Goal: Information Seeking & Learning: Check status

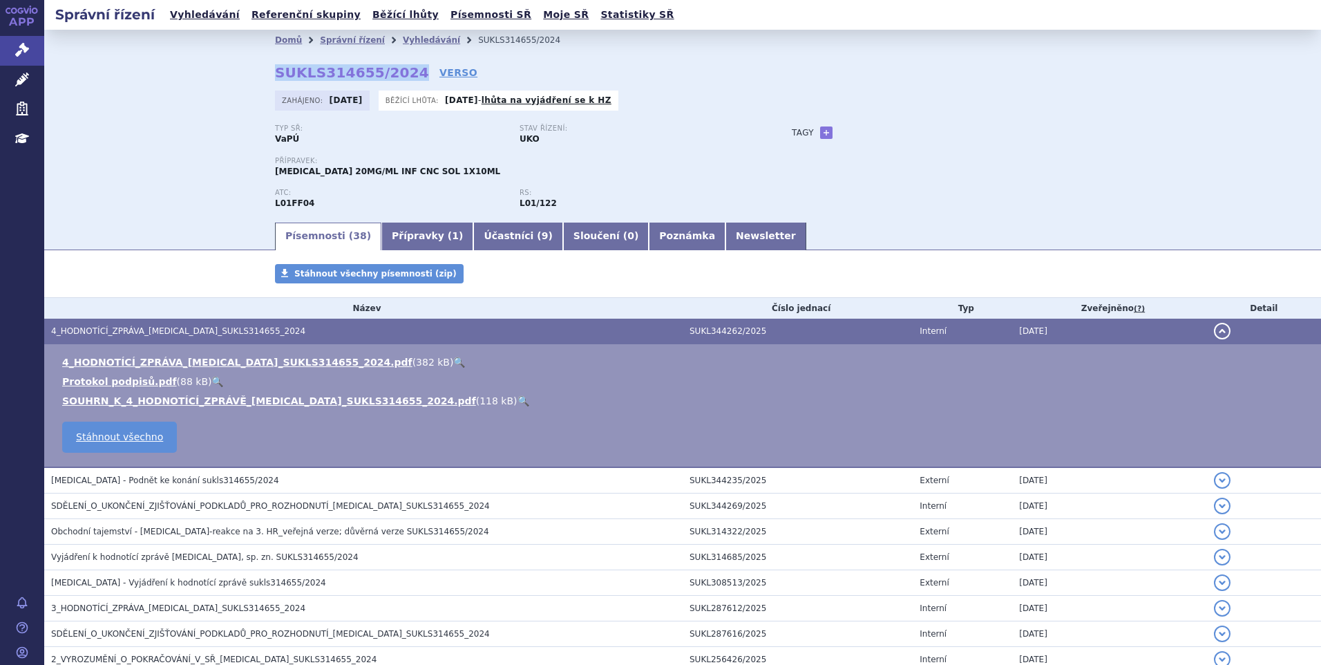
click at [336, 75] on strong "SUKLS314655/2024" at bounding box center [352, 72] width 154 height 17
click at [517, 399] on link "🔍" at bounding box center [523, 400] width 12 height 11
click at [202, 11] on link "Vyhledávání" at bounding box center [205, 15] width 78 height 19
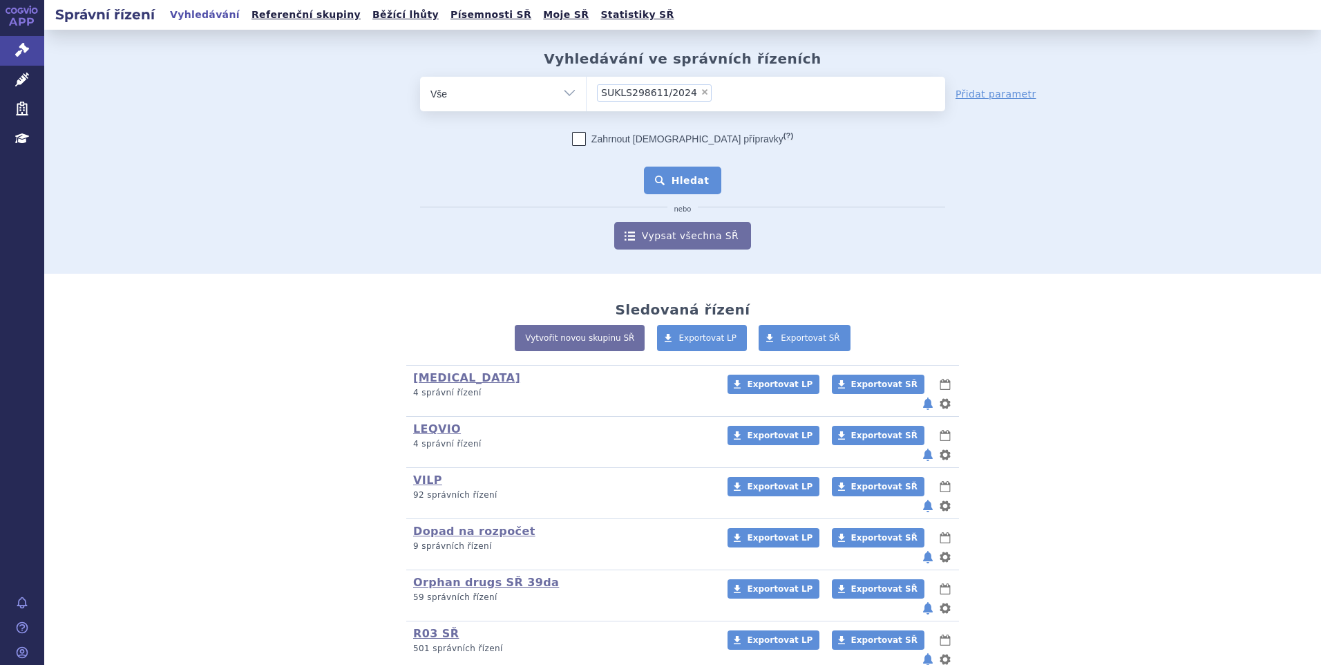
click at [676, 180] on button "Hledat" at bounding box center [683, 180] width 78 height 28
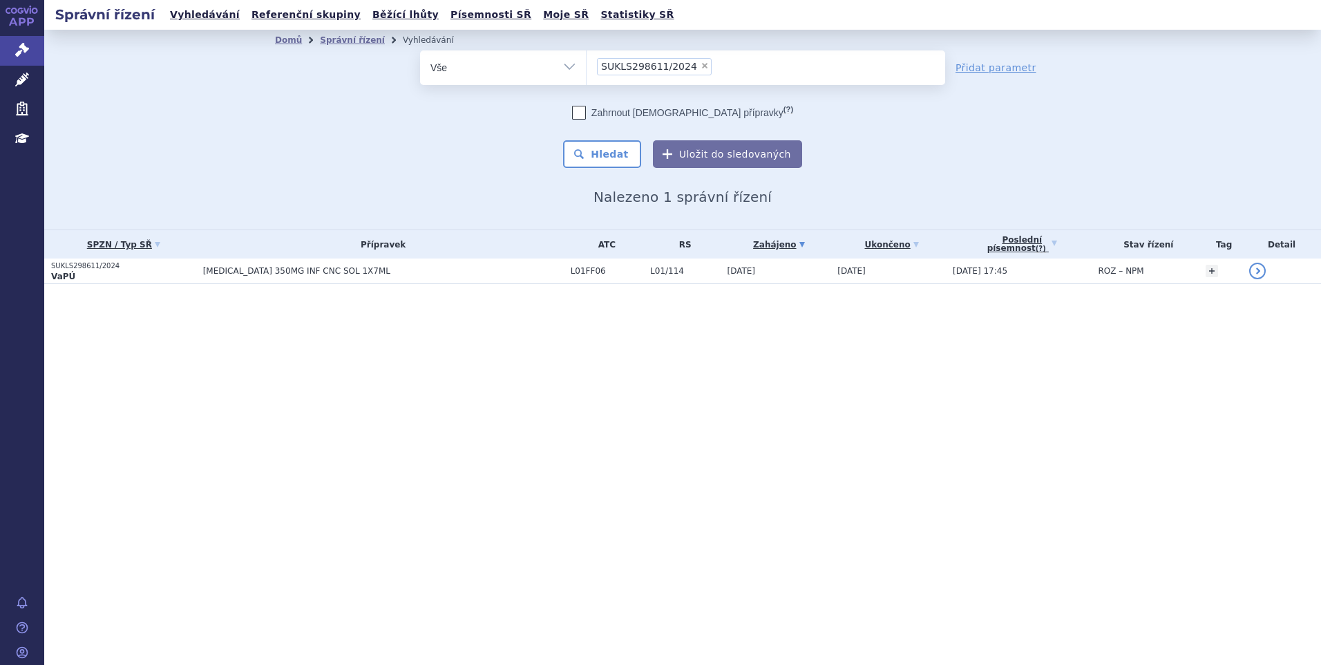
click at [175, 273] on p "VaPÚ" at bounding box center [123, 276] width 145 height 11
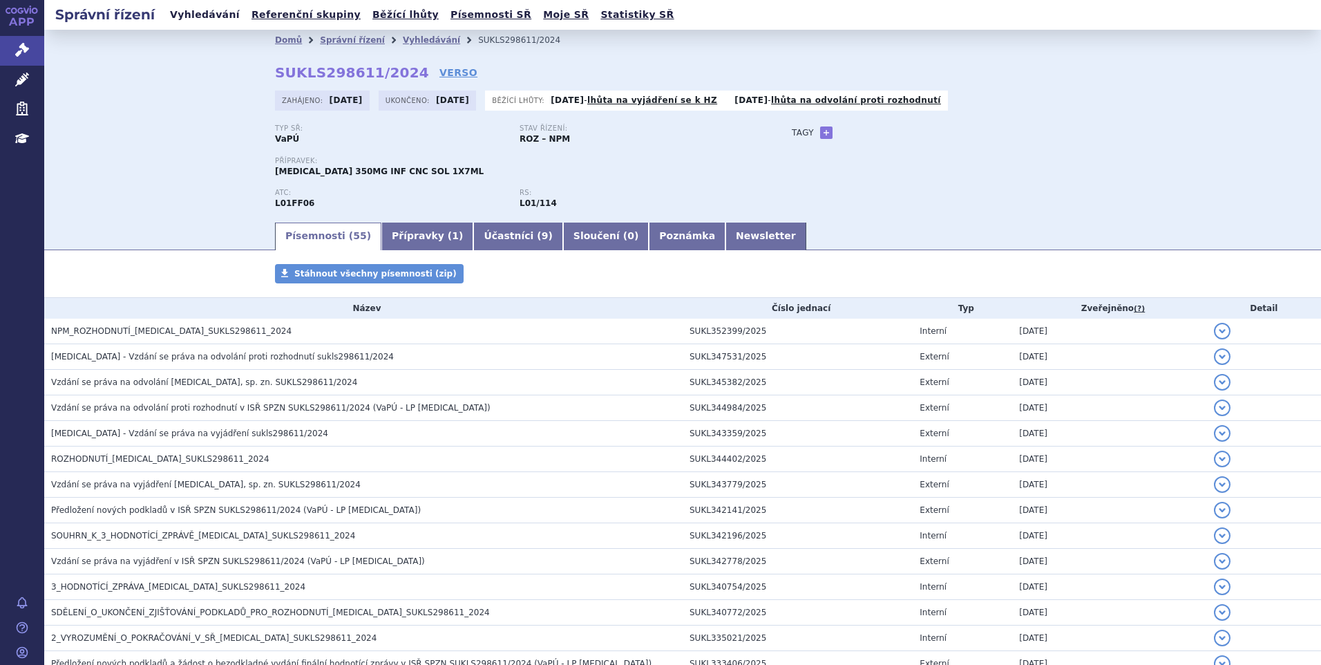
click at [205, 13] on link "Vyhledávání" at bounding box center [205, 15] width 78 height 19
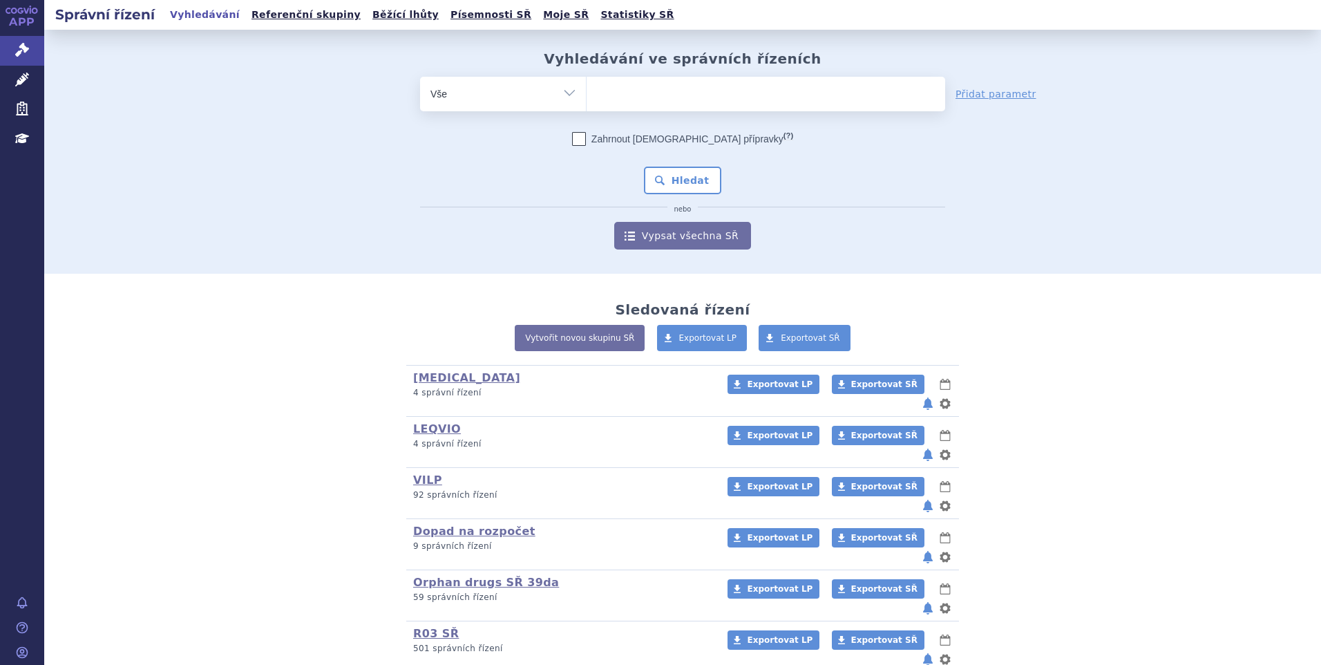
click at [625, 93] on ul at bounding box center [766, 91] width 359 height 29
click at [587, 93] on select at bounding box center [586, 93] width 1 height 35
paste input "SUKLS145343/2024"
type input "SUKLS145343/2024"
select select "SUKLS145343/2024"
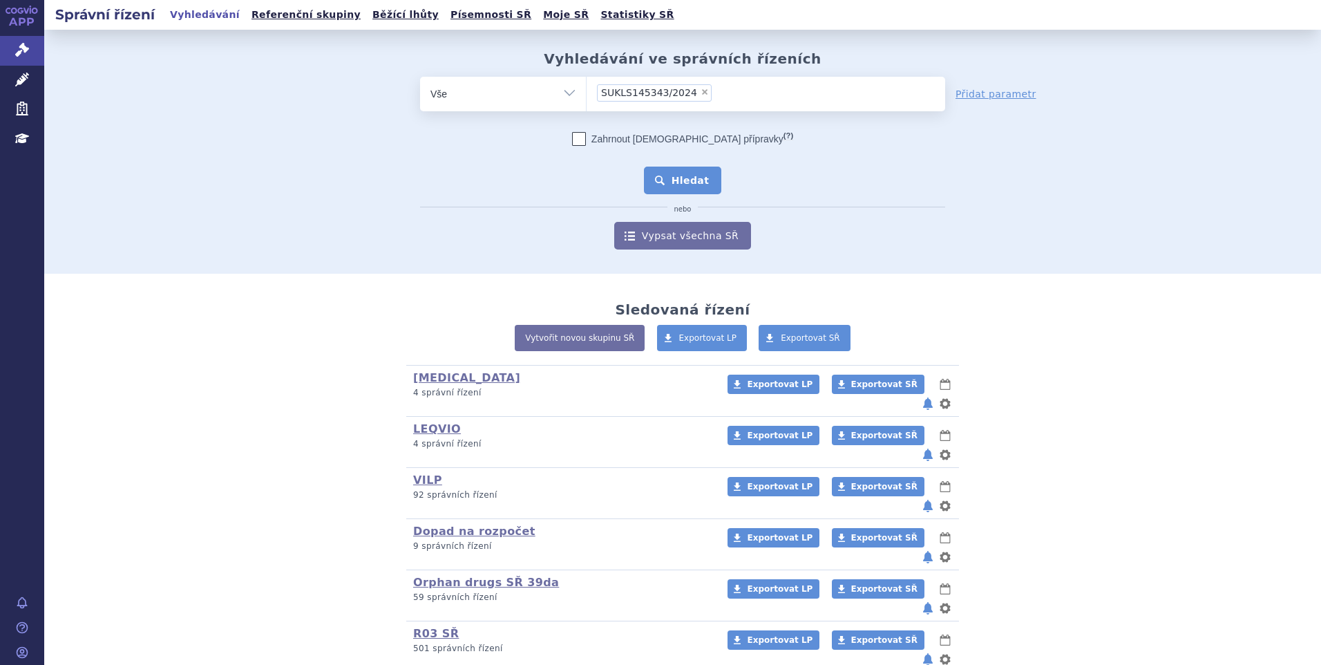
click at [695, 180] on button "Hledat" at bounding box center [683, 180] width 78 height 28
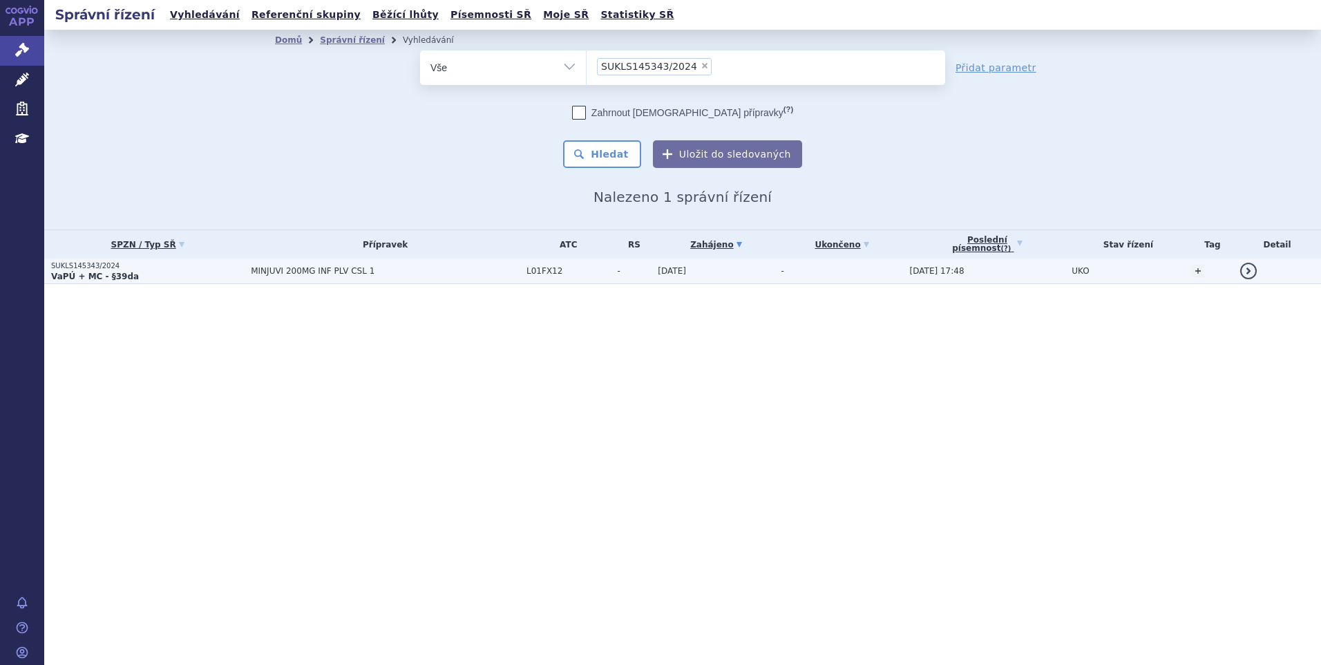
click at [169, 273] on p "VaPÚ + MC - §39da" at bounding box center [147, 276] width 193 height 11
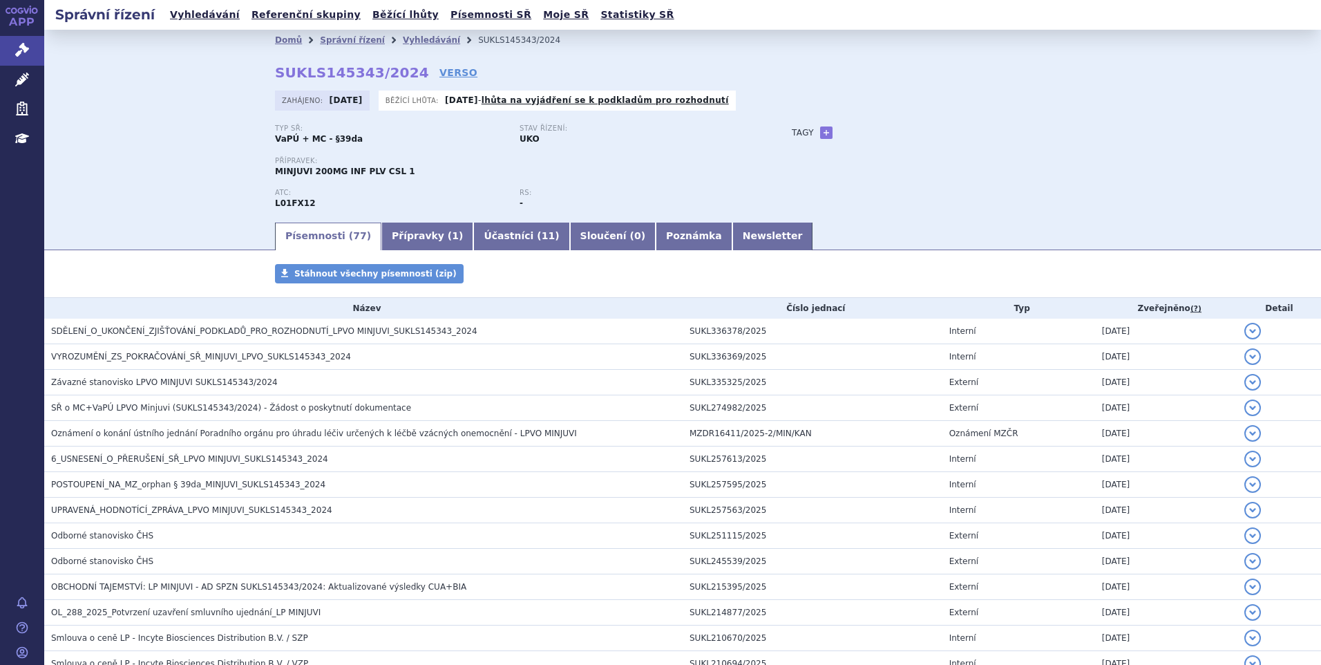
scroll to position [69, 0]
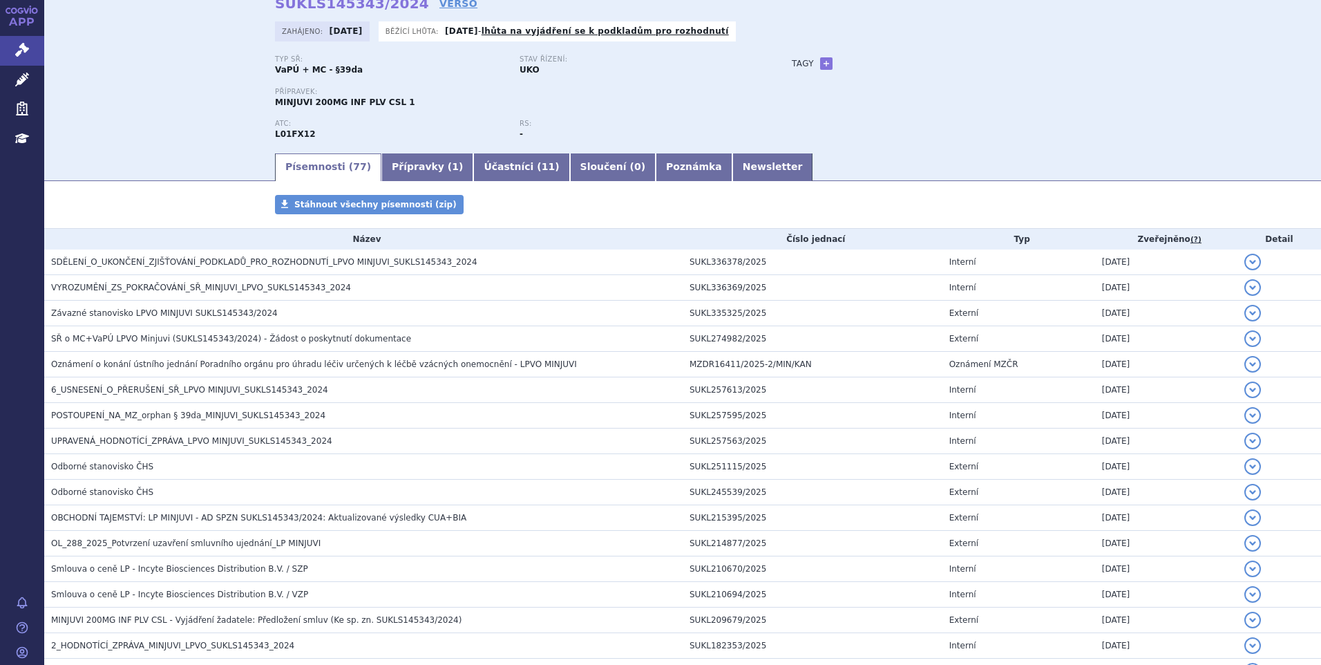
click at [172, 83] on div "Domů Správní řízení Vyhledávání SUKLS145343/2024 SUKLS145343/2024 VERSO [GEOGRA…" at bounding box center [682, 56] width 1277 height 191
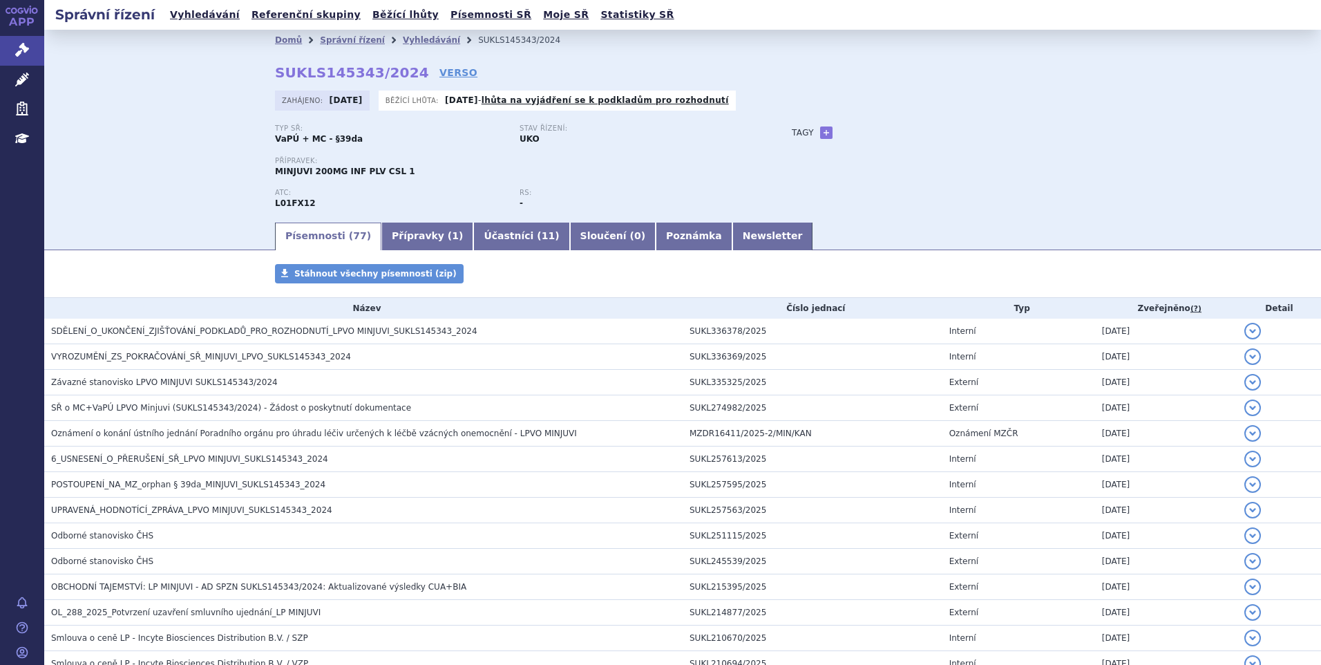
click at [671, 144] on div "Stav řízení: UKO" at bounding box center [642, 134] width 245 height 21
click at [93, 124] on div "Domů Správní řízení Vyhledávání SUKLS145343/2024 SUKLS145343/2024 VERSO [GEOGRA…" at bounding box center [682, 125] width 1277 height 191
